Goal: Task Accomplishment & Management: Use online tool/utility

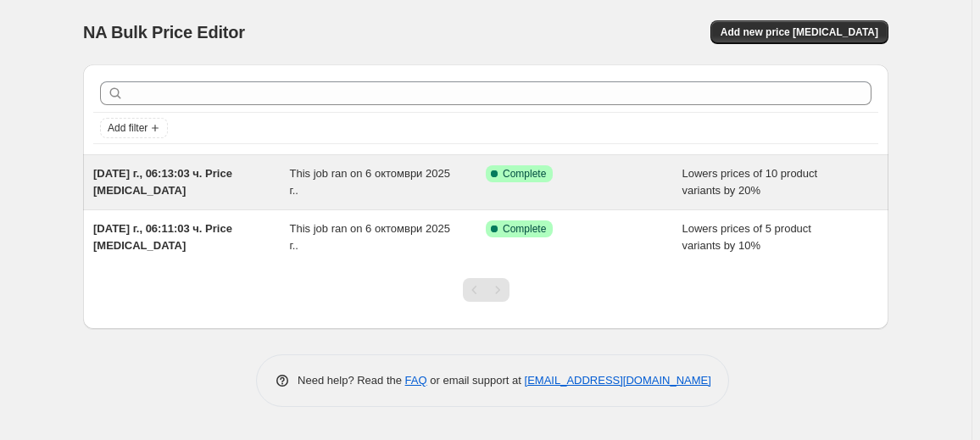
click at [586, 174] on div "Success Complete Complete" at bounding box center [571, 173] width 171 height 17
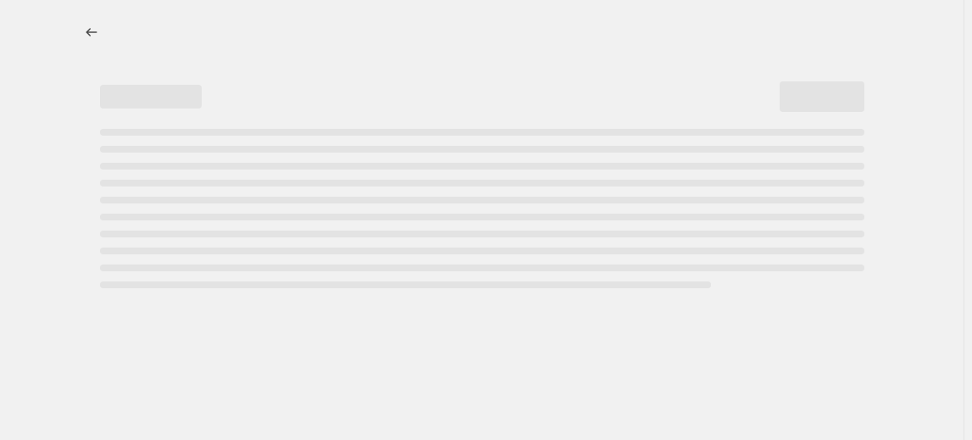
select select "percentage"
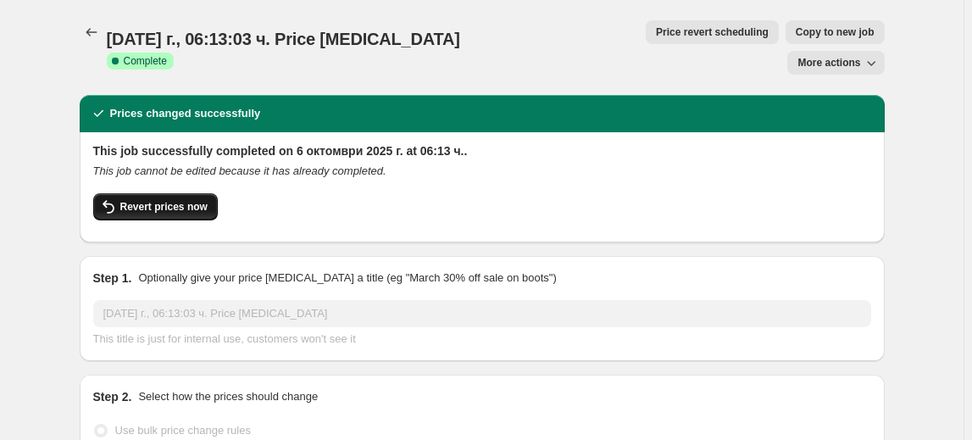
click at [167, 200] on span "Revert prices now" at bounding box center [163, 207] width 87 height 14
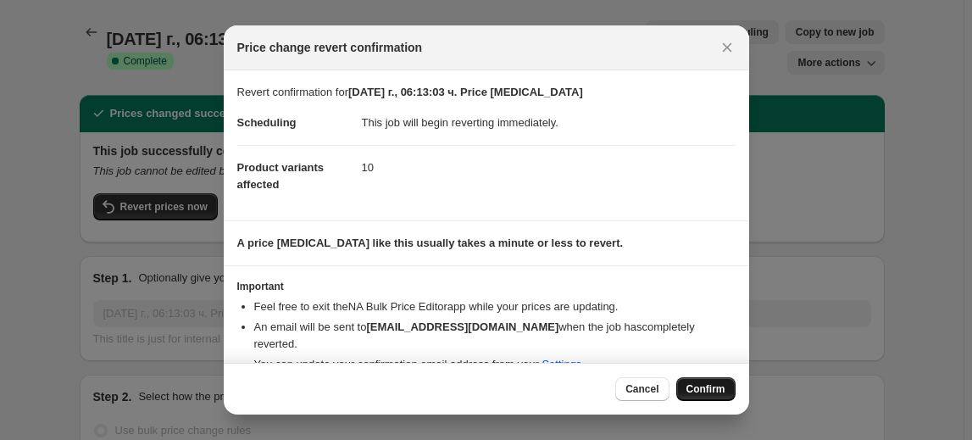
click at [699, 393] on span "Confirm" at bounding box center [706, 389] width 39 height 14
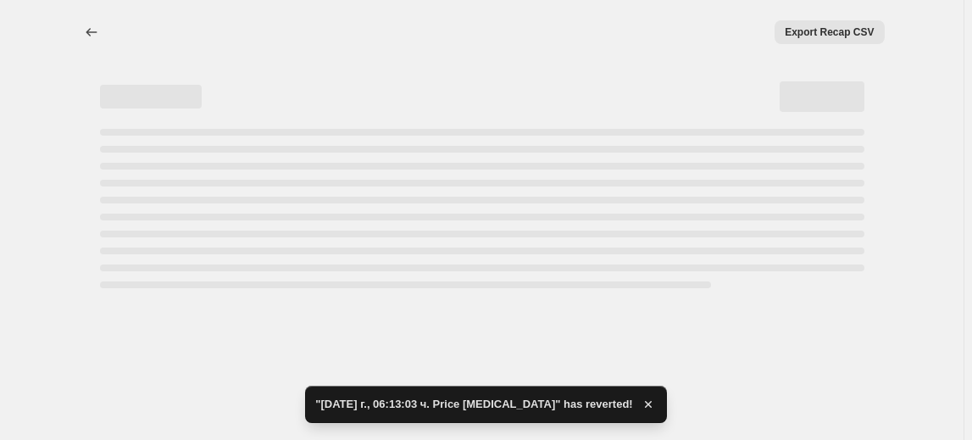
select select "percentage"
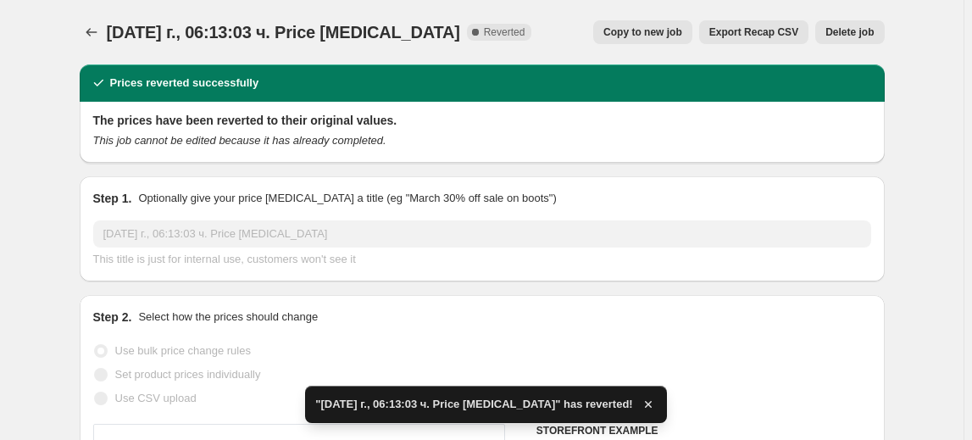
click at [866, 24] on button "Delete job" at bounding box center [850, 32] width 69 height 24
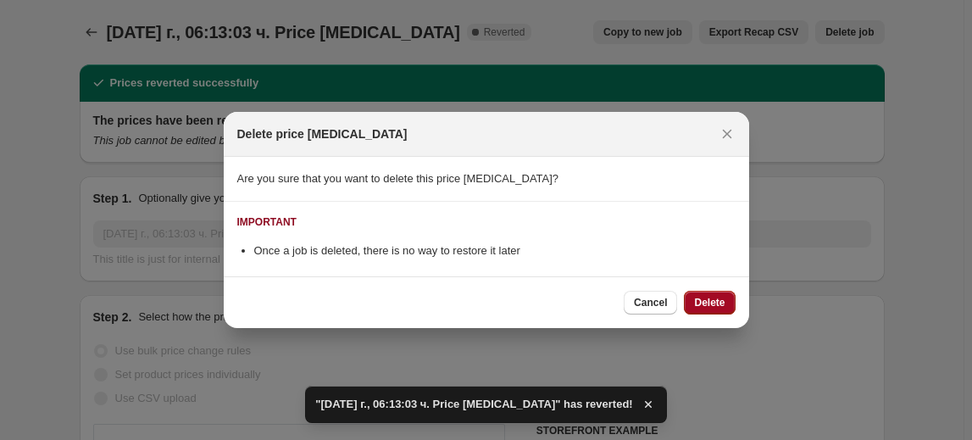
click at [716, 292] on button "Delete" at bounding box center [709, 303] width 51 height 24
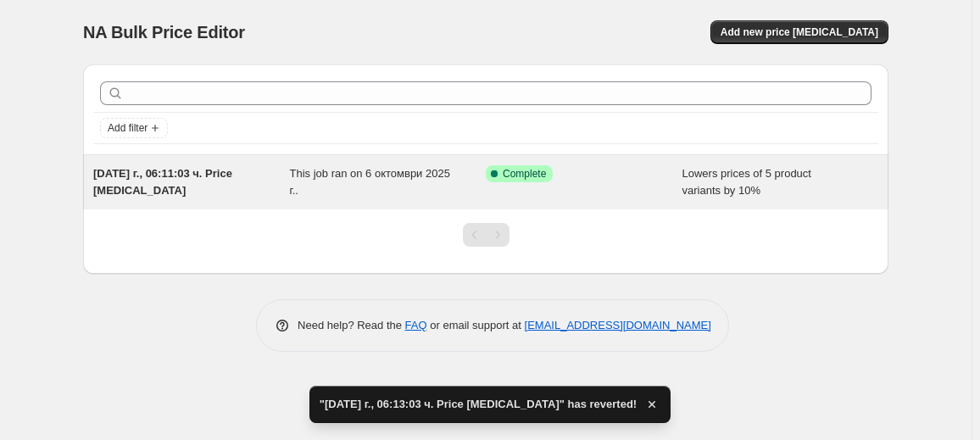
click at [407, 192] on div "This job ran on 6 октомври 2025 г.." at bounding box center [388, 182] width 197 height 34
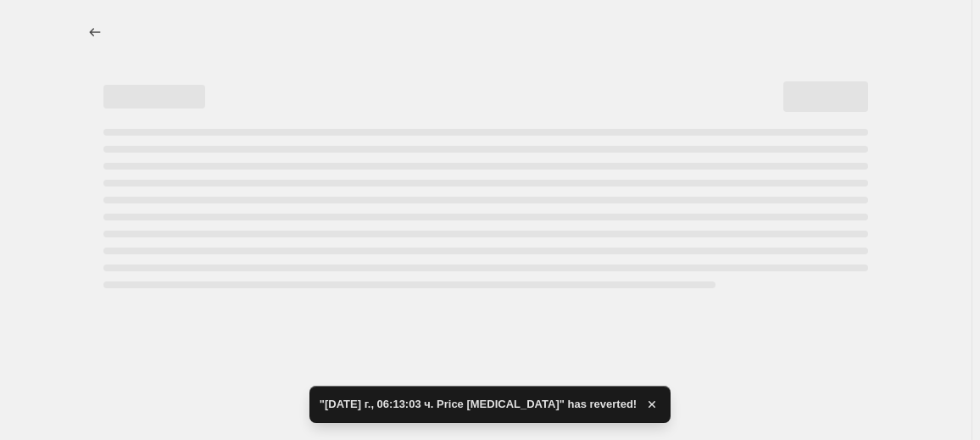
select select "percentage"
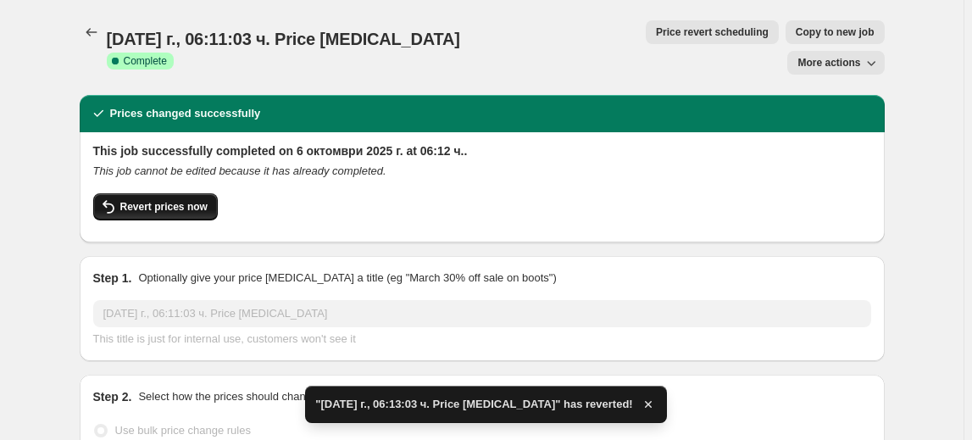
click at [169, 200] on span "Revert prices now" at bounding box center [163, 207] width 87 height 14
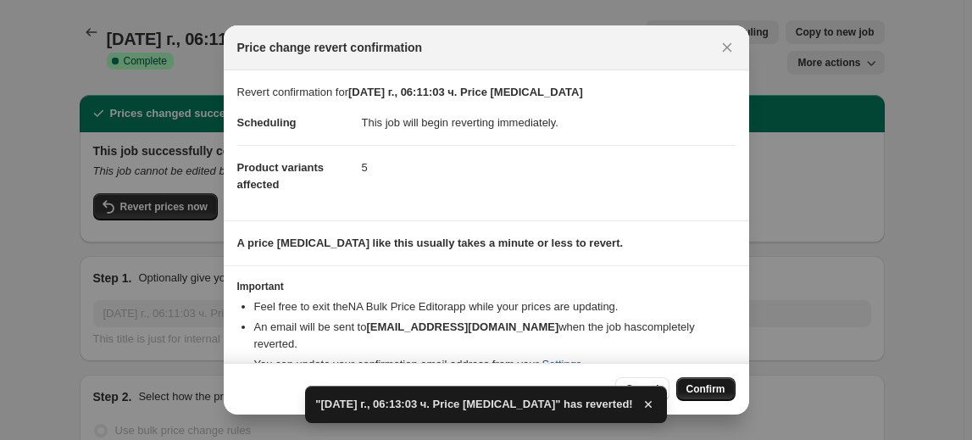
click at [719, 388] on span "Confirm" at bounding box center [706, 389] width 39 height 14
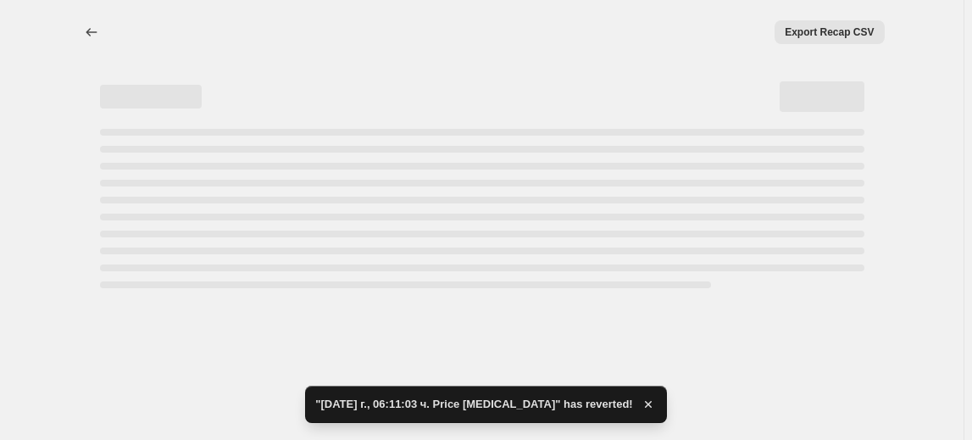
select select "percentage"
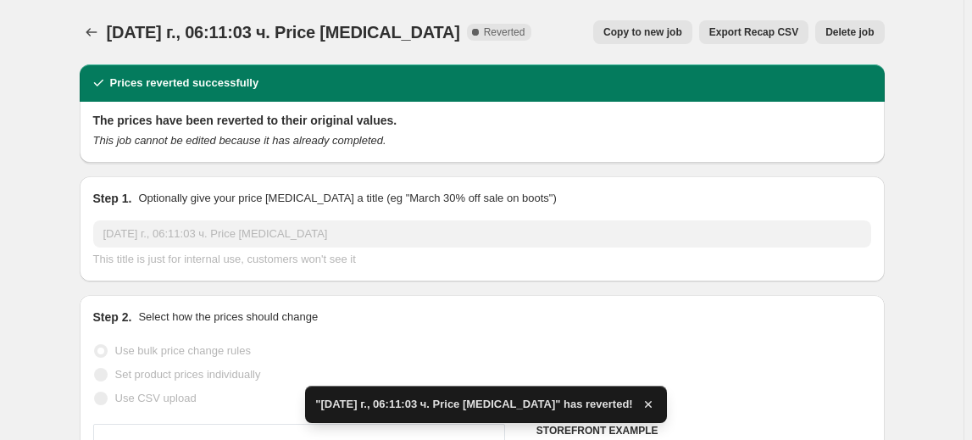
click at [866, 36] on span "Delete job" at bounding box center [850, 32] width 48 height 14
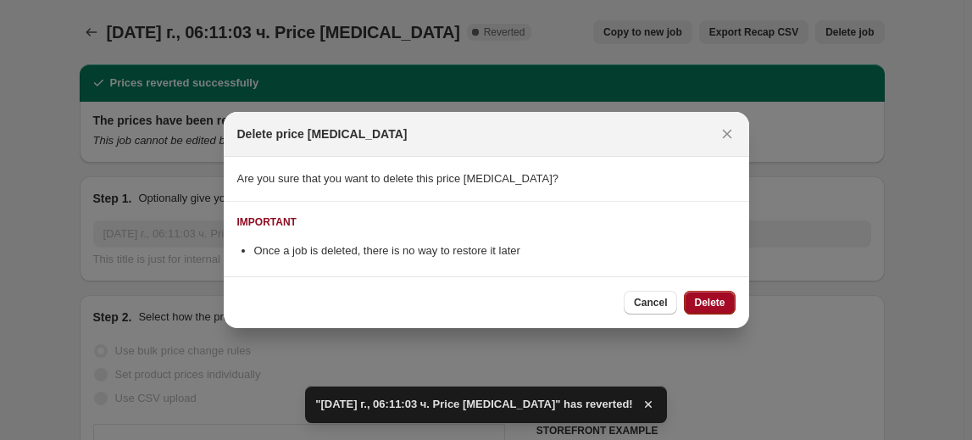
click at [715, 297] on span "Delete" at bounding box center [709, 303] width 31 height 14
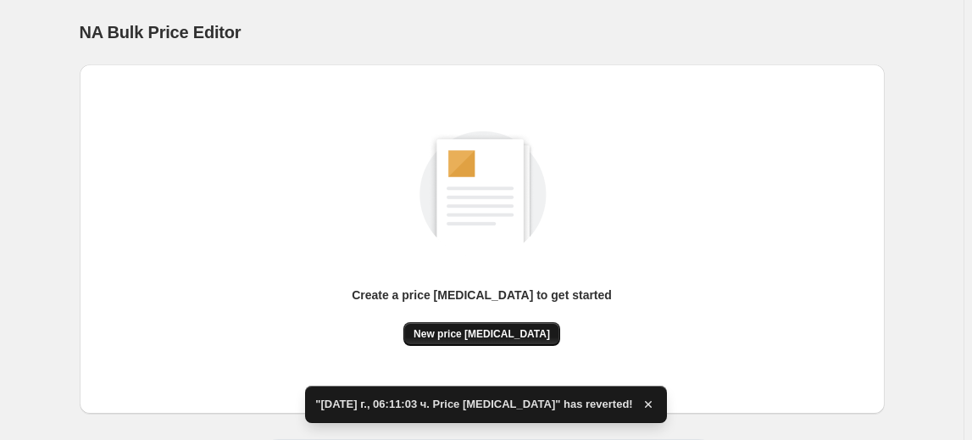
click at [499, 338] on span "New price [MEDICAL_DATA]" at bounding box center [482, 334] width 136 height 14
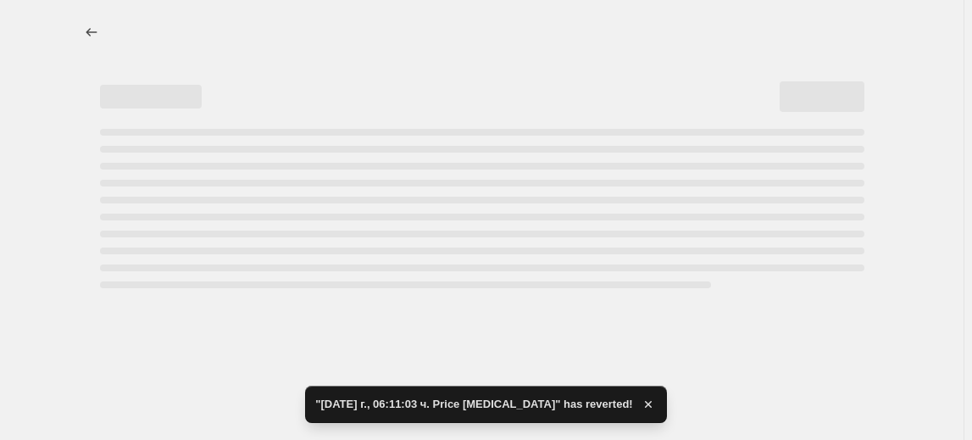
select select "percentage"
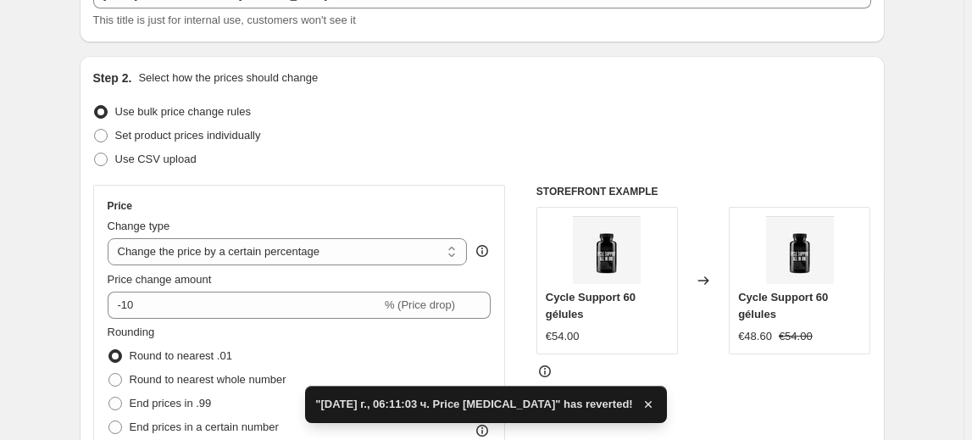
scroll to position [153, 0]
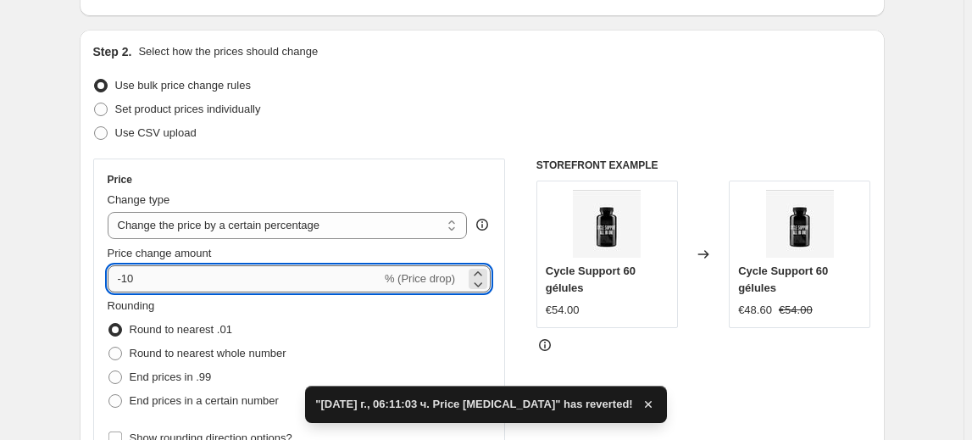
click at [125, 275] on input "-10" at bounding box center [245, 278] width 274 height 27
click at [131, 281] on input "-10" at bounding box center [245, 278] width 274 height 27
type input "-30"
click at [214, 314] on fieldset "Rounding Round to nearest .01 Round to nearest whole number End prices in .99 E…" at bounding box center [197, 355] width 179 height 115
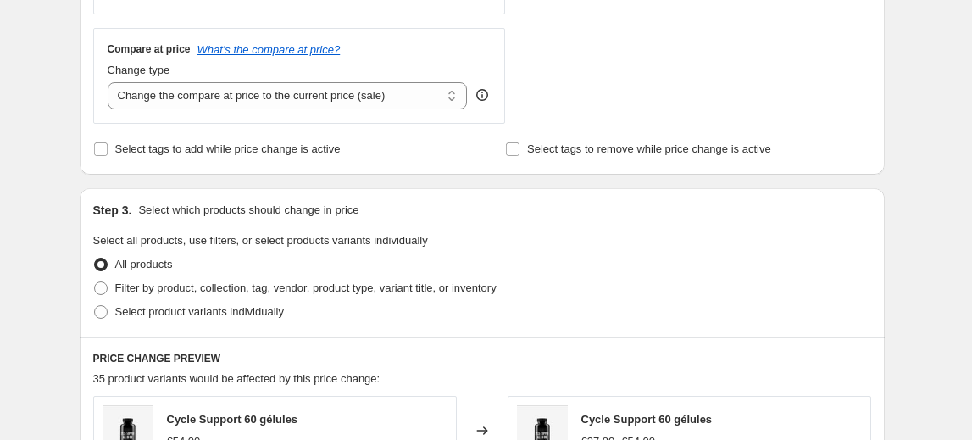
scroll to position [693, 0]
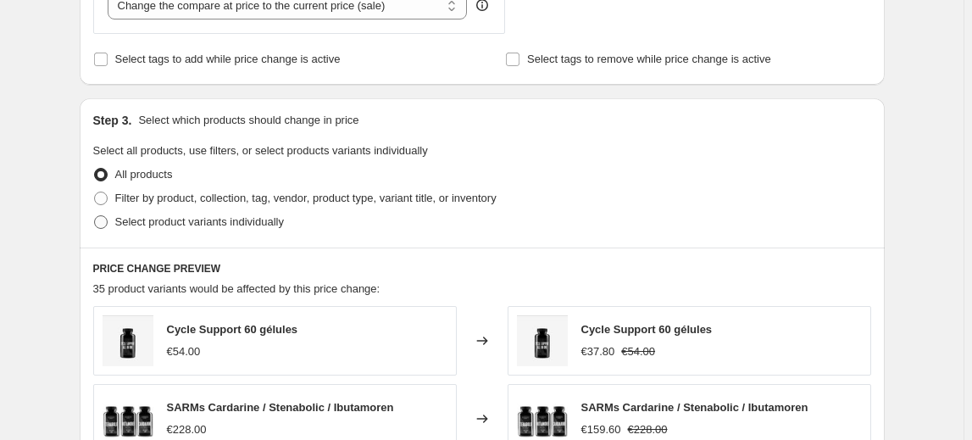
click at [159, 222] on span "Select product variants individually" at bounding box center [199, 221] width 169 height 13
click at [95, 216] on input "Select product variants individually" at bounding box center [94, 215] width 1 height 1
radio input "true"
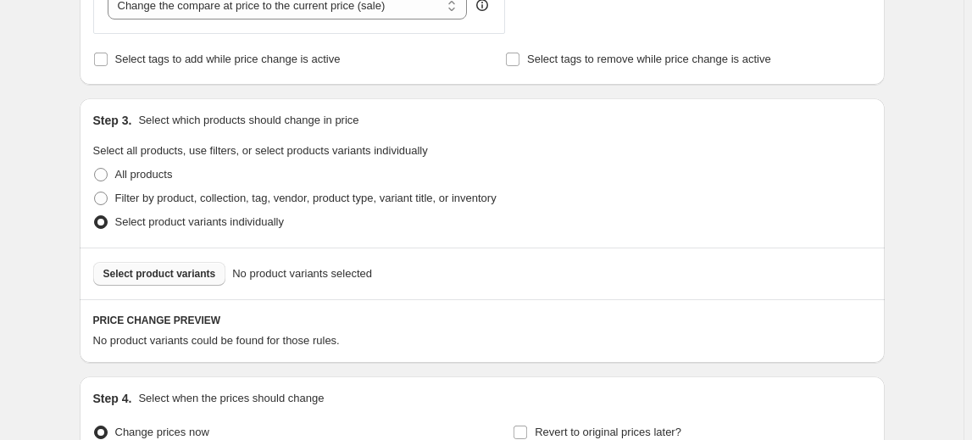
click at [142, 276] on span "Select product variants" at bounding box center [159, 274] width 113 height 14
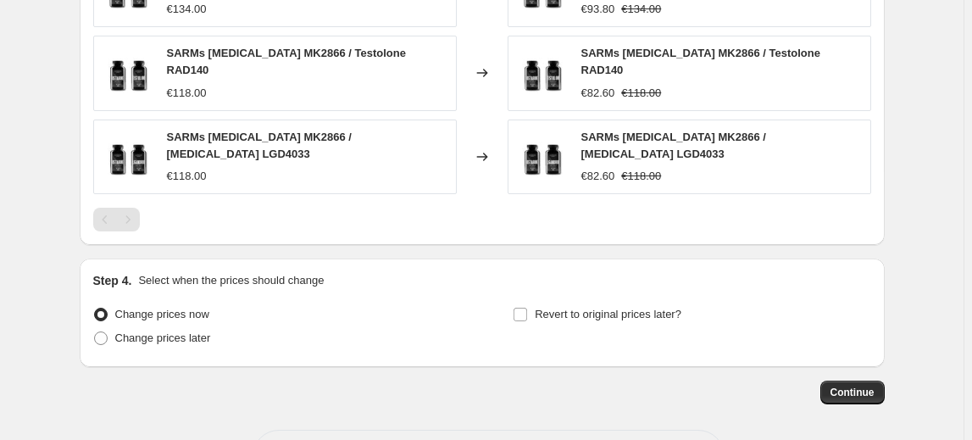
scroll to position [1302, 0]
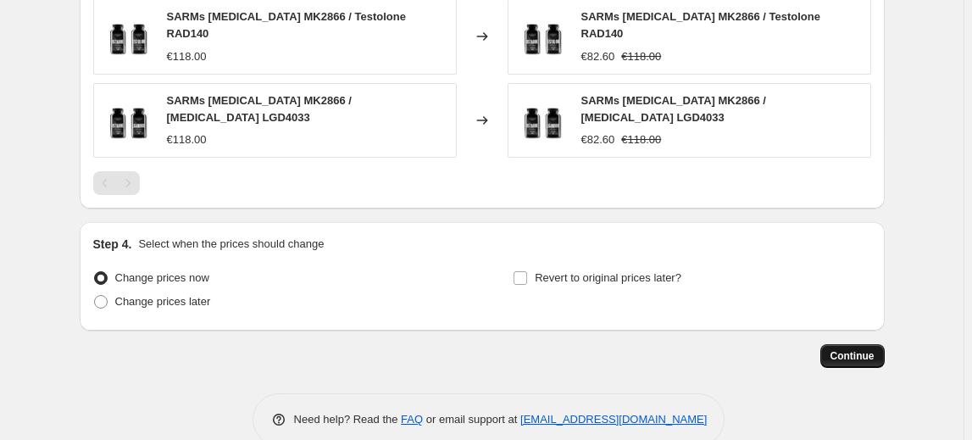
click at [845, 349] on span "Continue" at bounding box center [853, 356] width 44 height 14
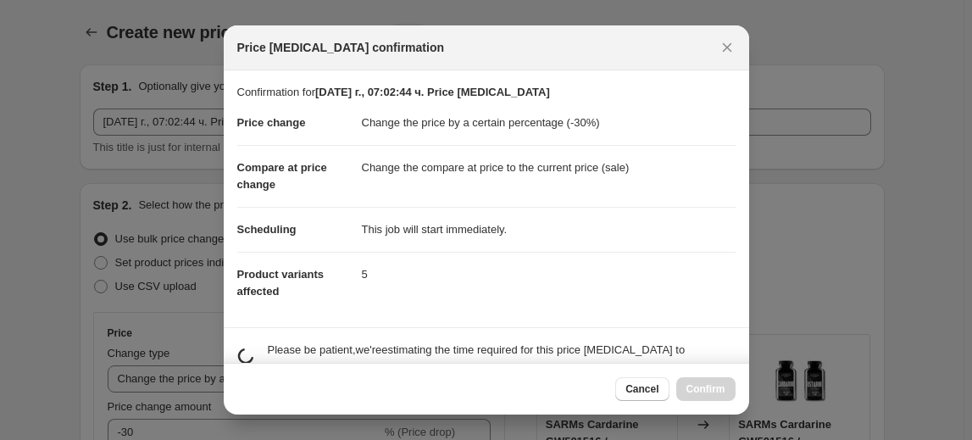
scroll to position [0, 0]
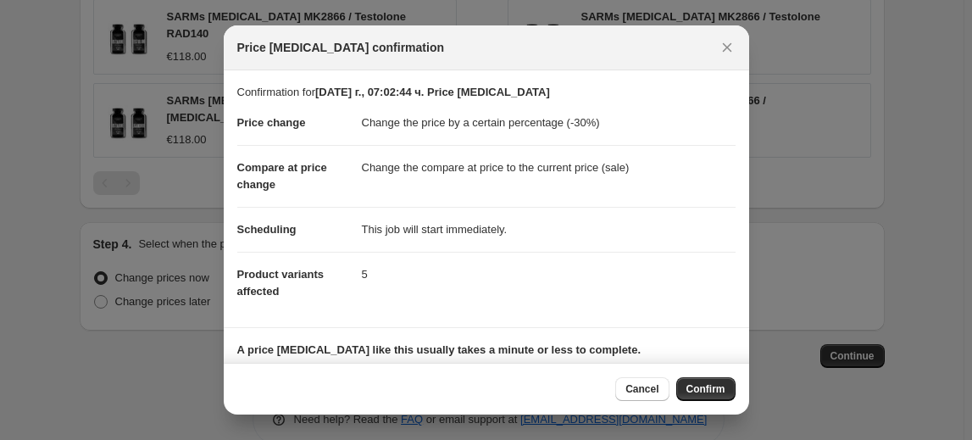
click at [715, 386] on span "Confirm" at bounding box center [706, 389] width 39 height 14
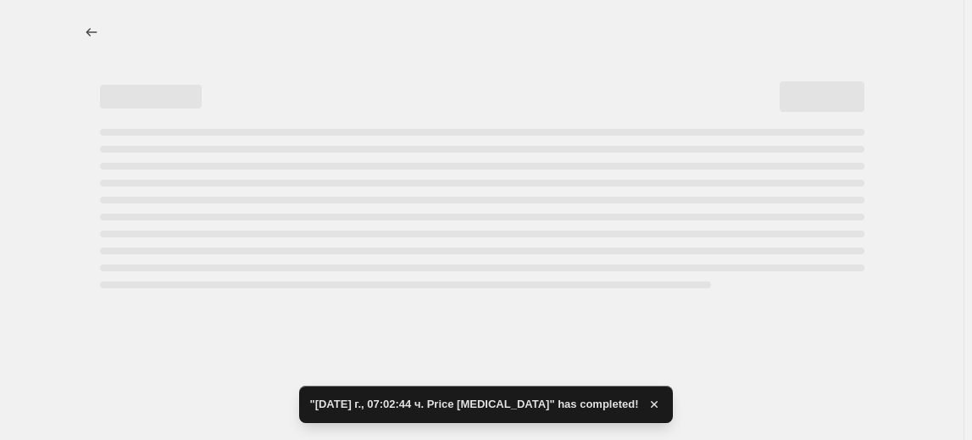
select select "percentage"
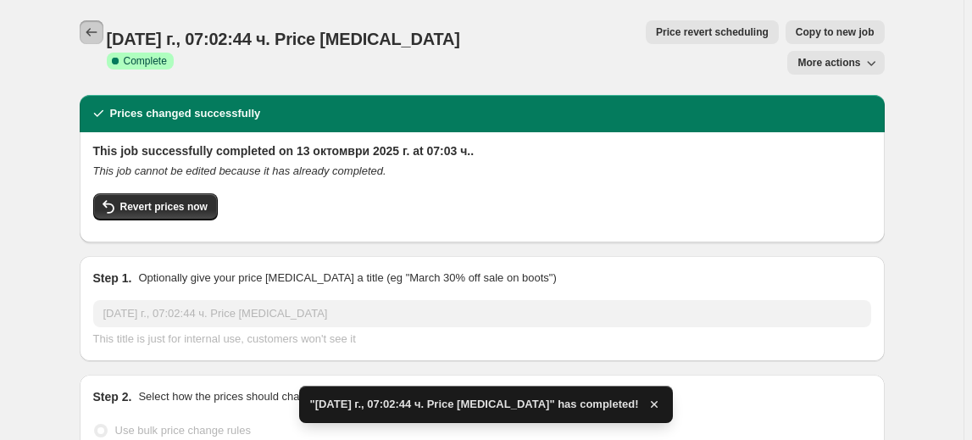
click at [96, 36] on icon "Price change jobs" at bounding box center [91, 32] width 17 height 17
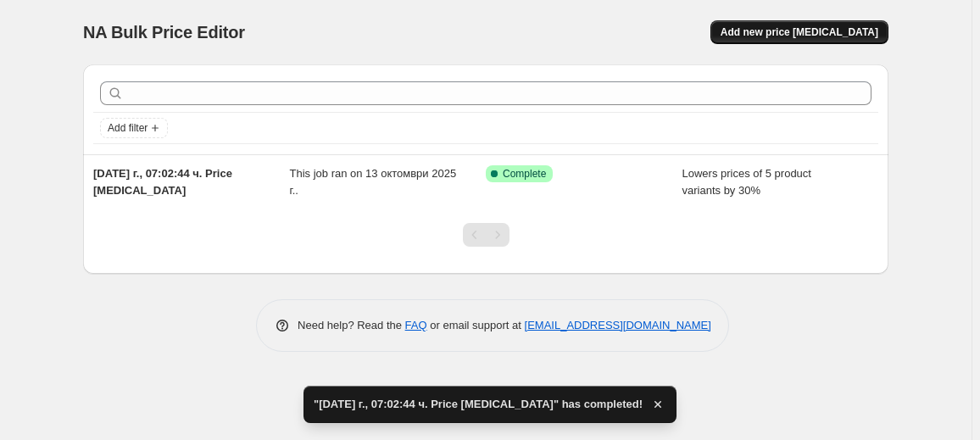
click at [822, 36] on span "Add new price [MEDICAL_DATA]" at bounding box center [800, 32] width 158 height 14
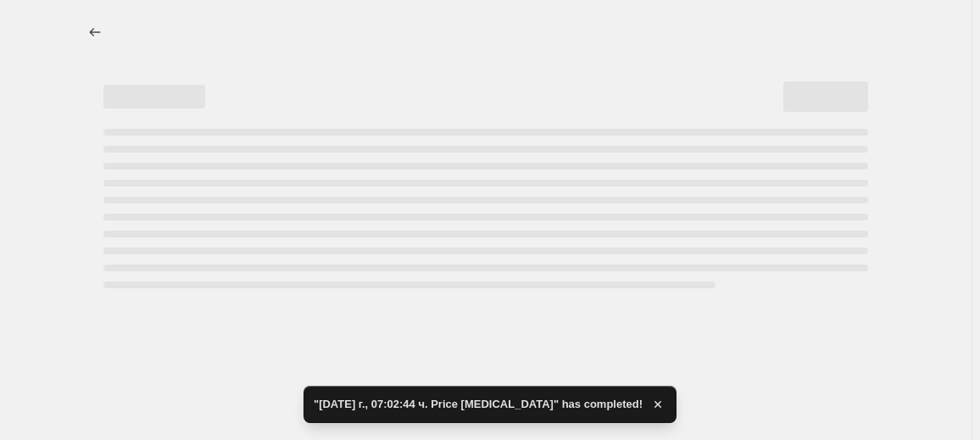
select select "percentage"
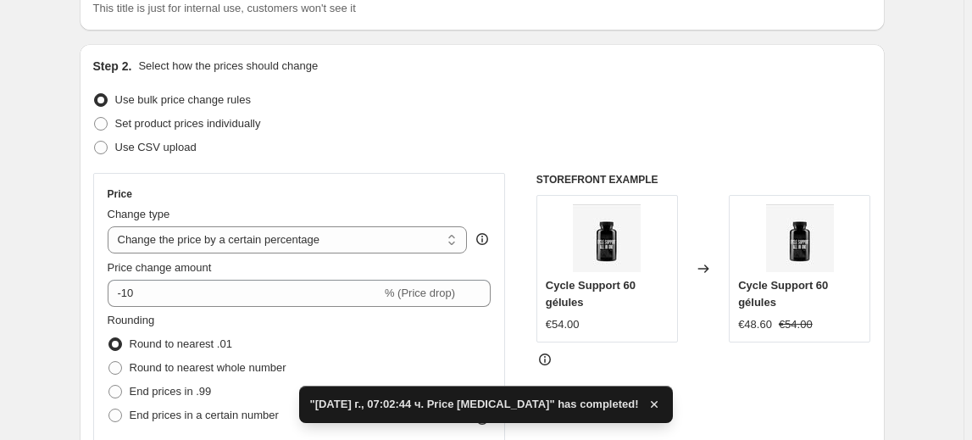
scroll to position [153, 0]
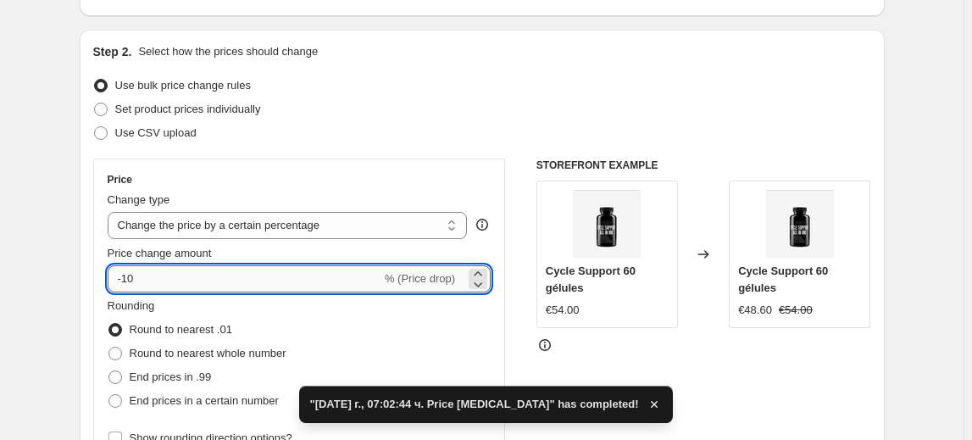
click at [132, 276] on input "-10" at bounding box center [245, 278] width 274 height 27
type input "-40"
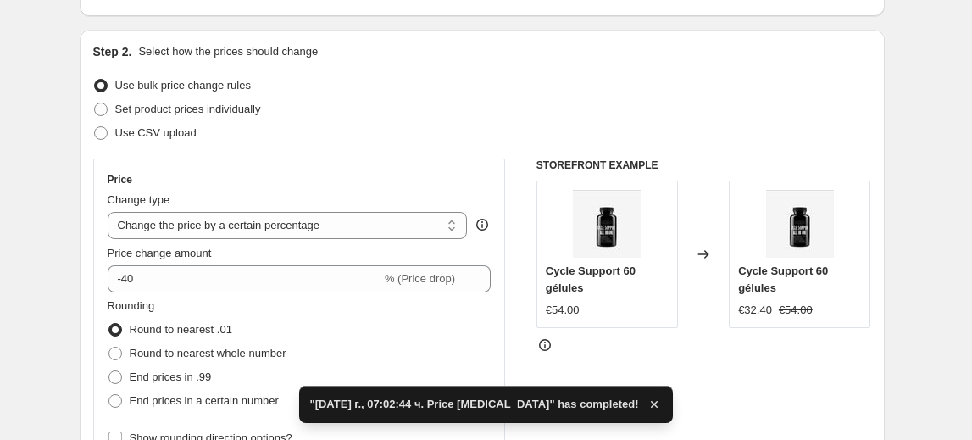
click at [222, 303] on fieldset "Rounding Round to nearest .01 Round to nearest whole number End prices in .99 E…" at bounding box center [197, 355] width 179 height 115
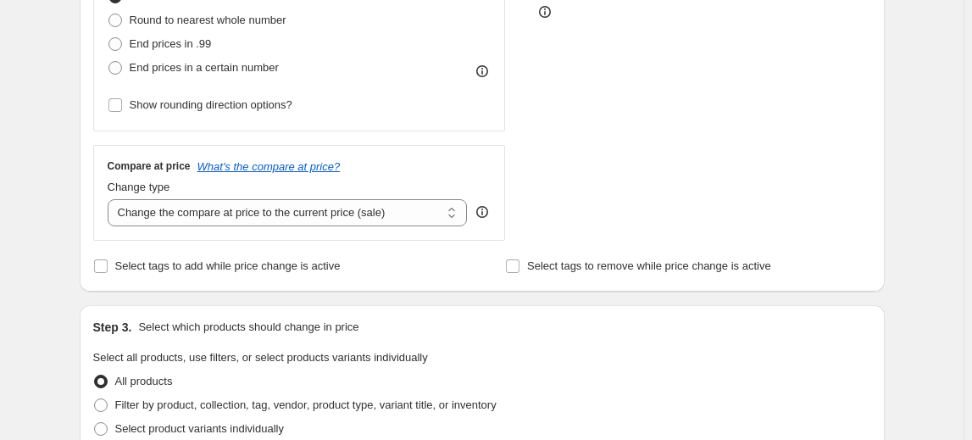
scroll to position [616, 0]
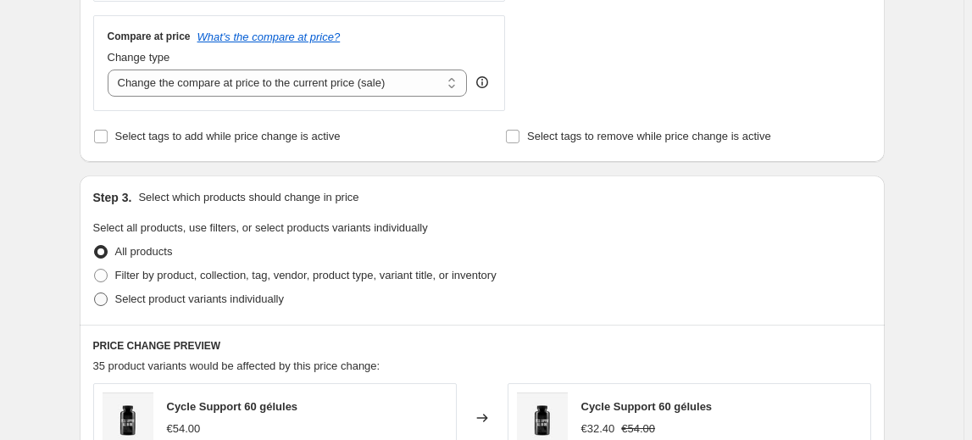
click at [212, 304] on span "Select product variants individually" at bounding box center [199, 298] width 169 height 13
click at [109, 301] on span at bounding box center [100, 299] width 15 height 15
click at [95, 293] on input "Select product variants individually" at bounding box center [94, 292] width 1 height 1
radio input "true"
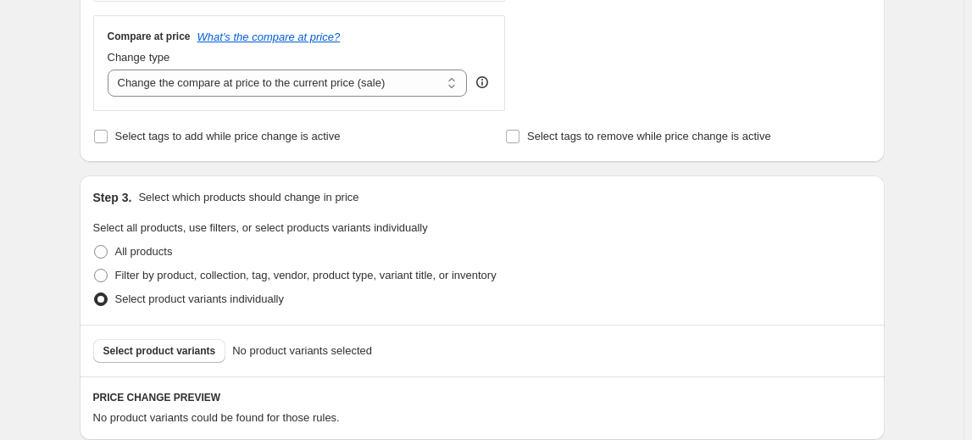
click at [126, 348] on span "Select product variants" at bounding box center [159, 351] width 113 height 14
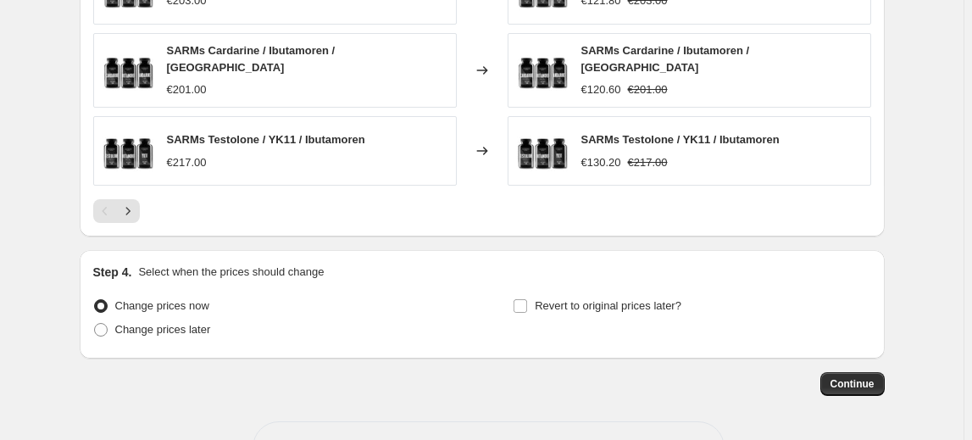
scroll to position [1302, 0]
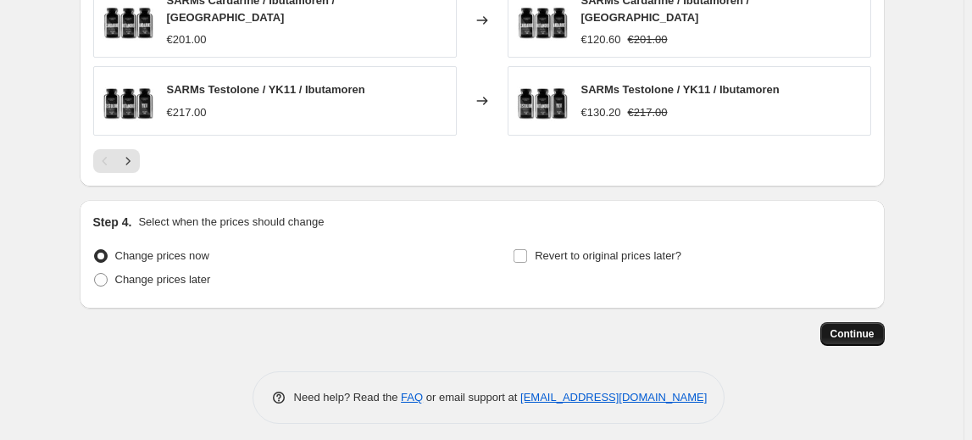
click at [854, 327] on span "Continue" at bounding box center [853, 334] width 44 height 14
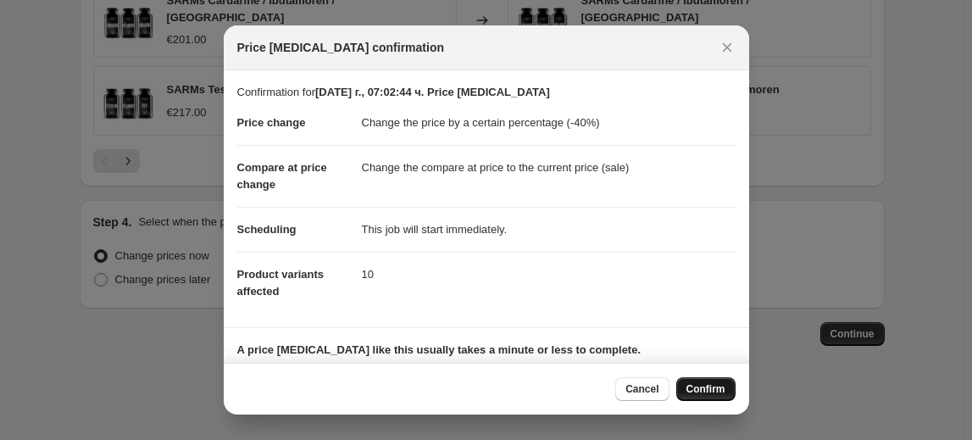
click at [705, 388] on span "Confirm" at bounding box center [706, 389] width 39 height 14
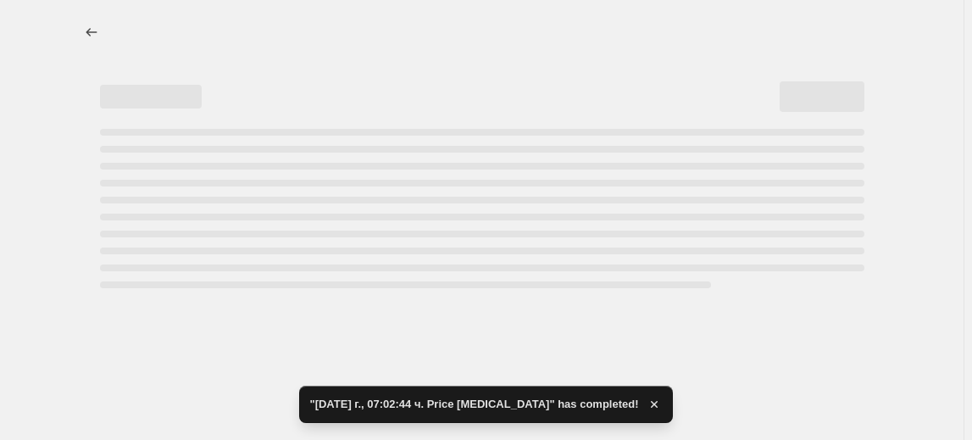
select select "percentage"
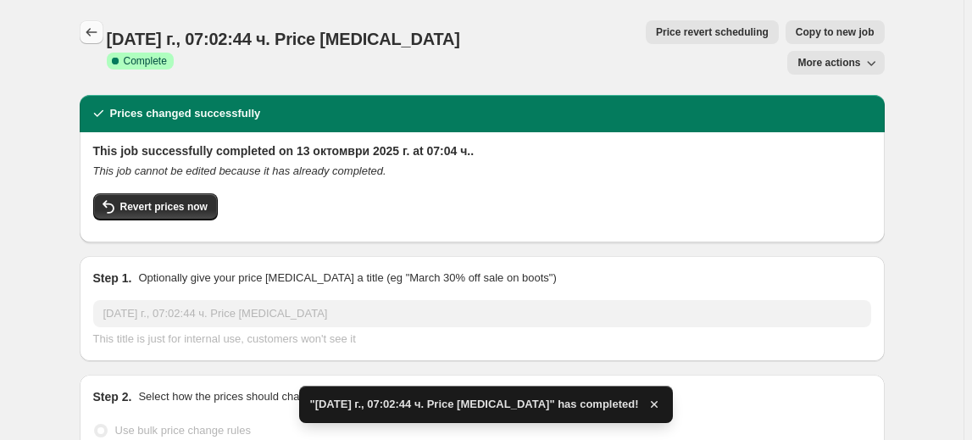
click at [92, 26] on icon "Price change jobs" at bounding box center [91, 32] width 17 height 17
